Goal: Find specific page/section: Find specific page/section

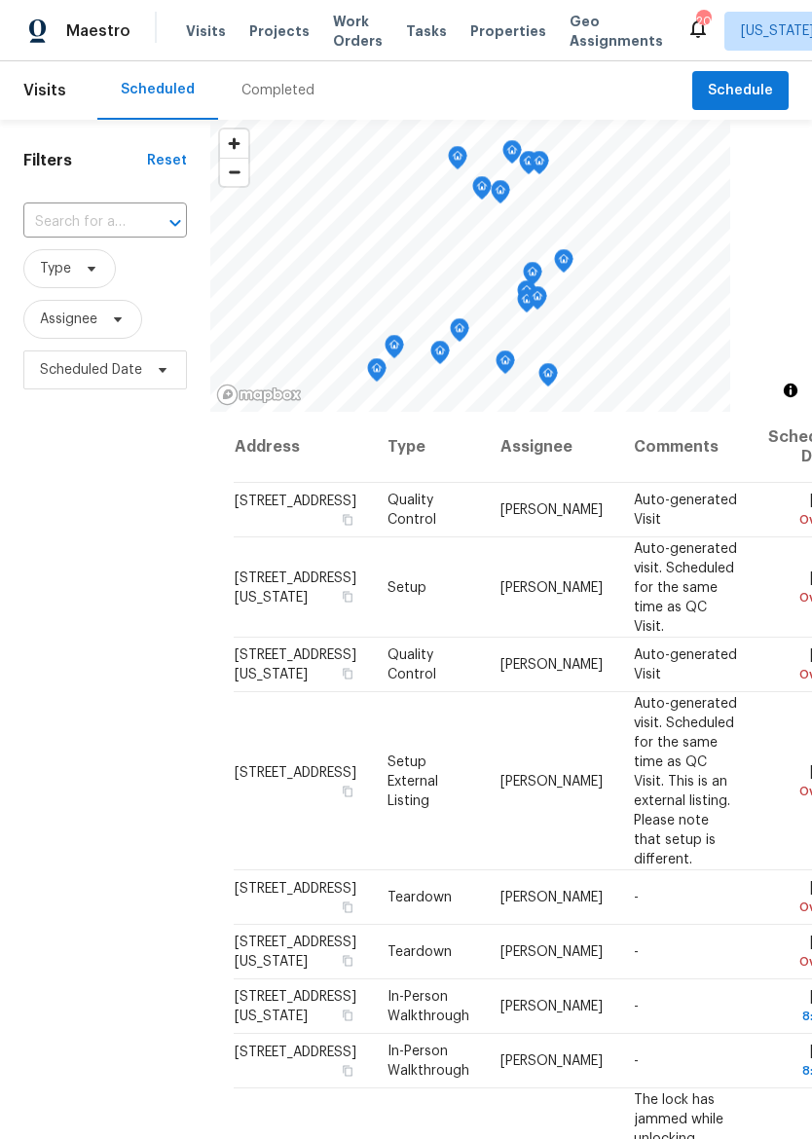
click at [485, 27] on span "Properties" at bounding box center [508, 30] width 76 height 19
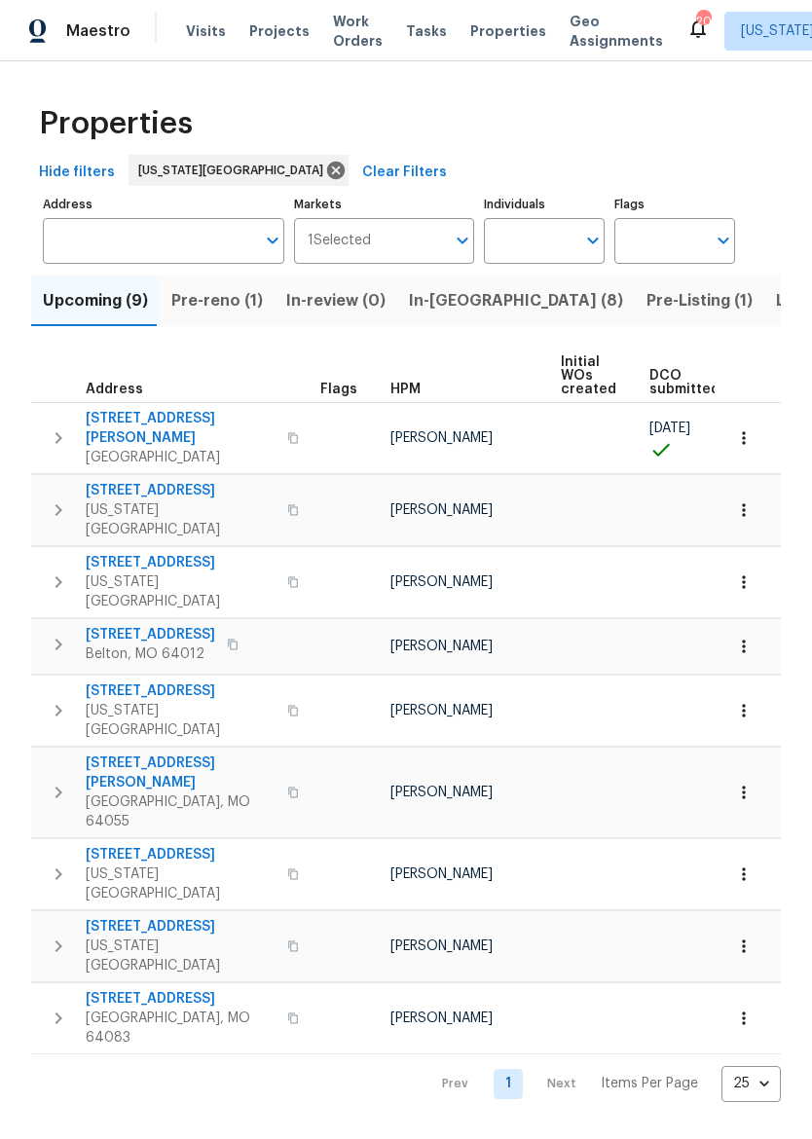
click at [448, 298] on span "In-[GEOGRAPHIC_DATA] (8)" at bounding box center [516, 300] width 214 height 27
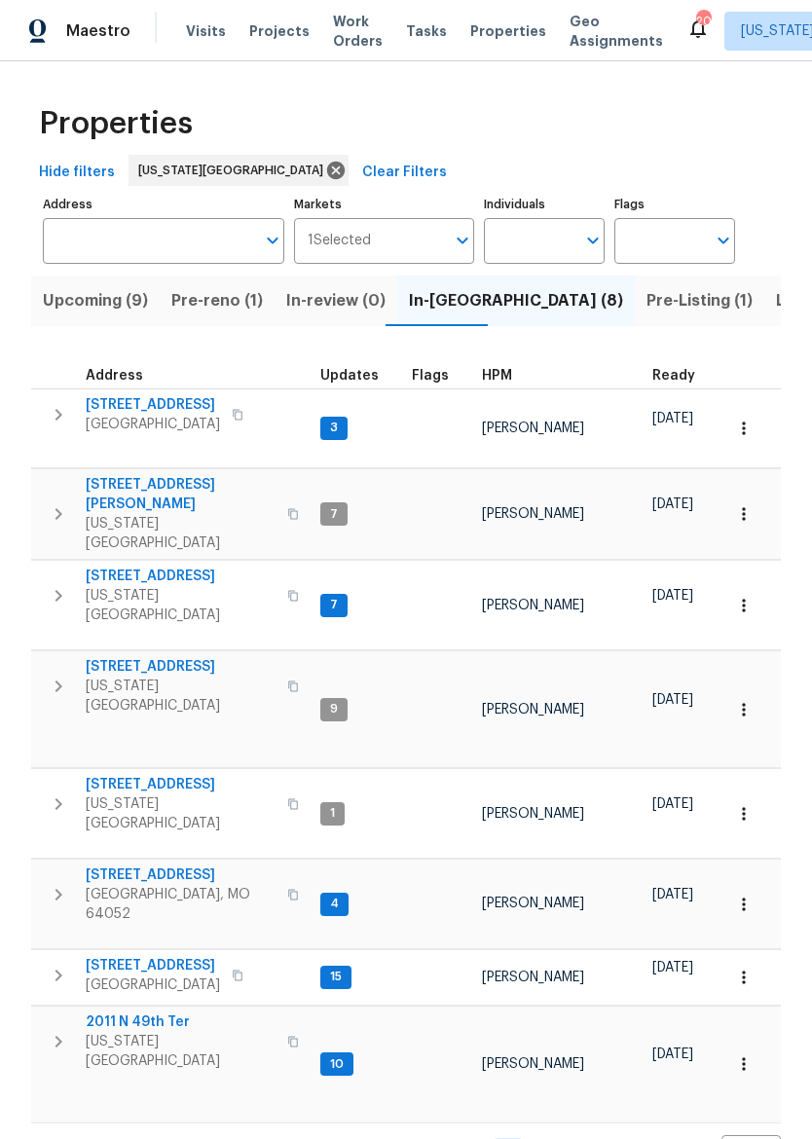
click at [47, 496] on button "button" at bounding box center [58, 514] width 39 height 78
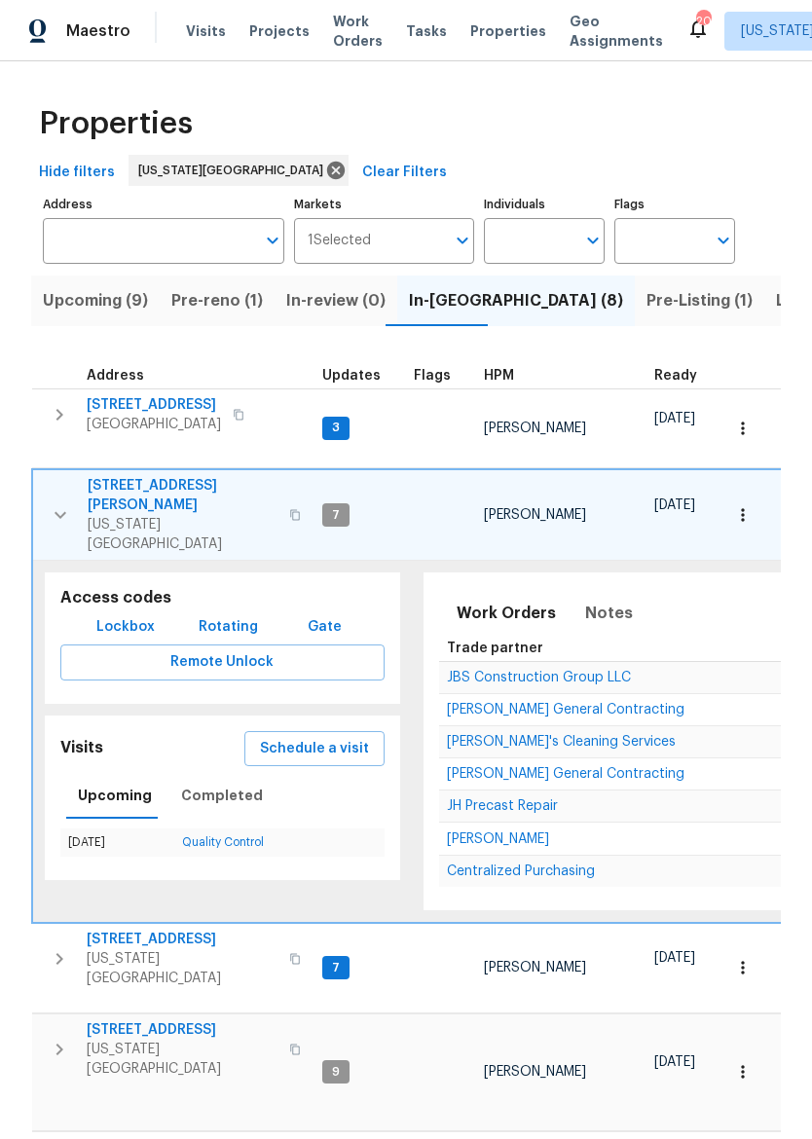
click at [97, 615] on span "Lockbox" at bounding box center [125, 627] width 58 height 24
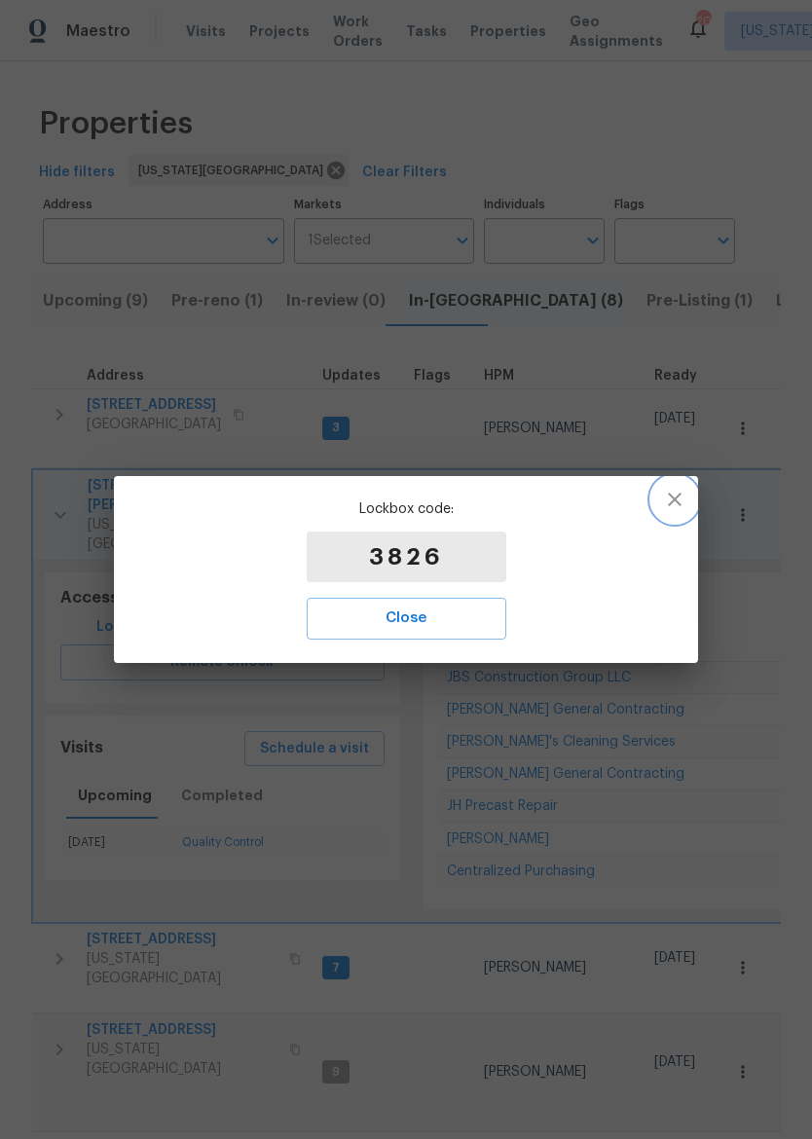
click at [674, 492] on icon "button" at bounding box center [674, 499] width 23 height 23
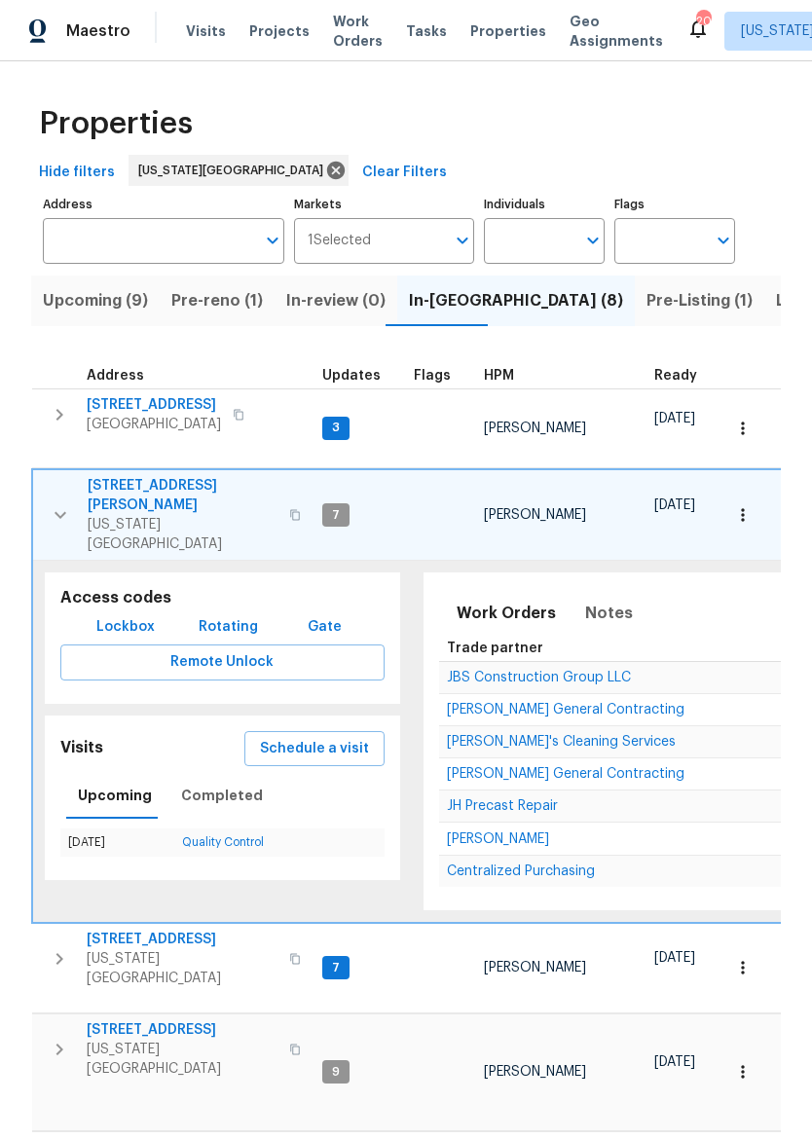
click at [56, 503] on icon "button" at bounding box center [60, 514] width 23 height 23
